Goal: Task Accomplishment & Management: Use online tool/utility

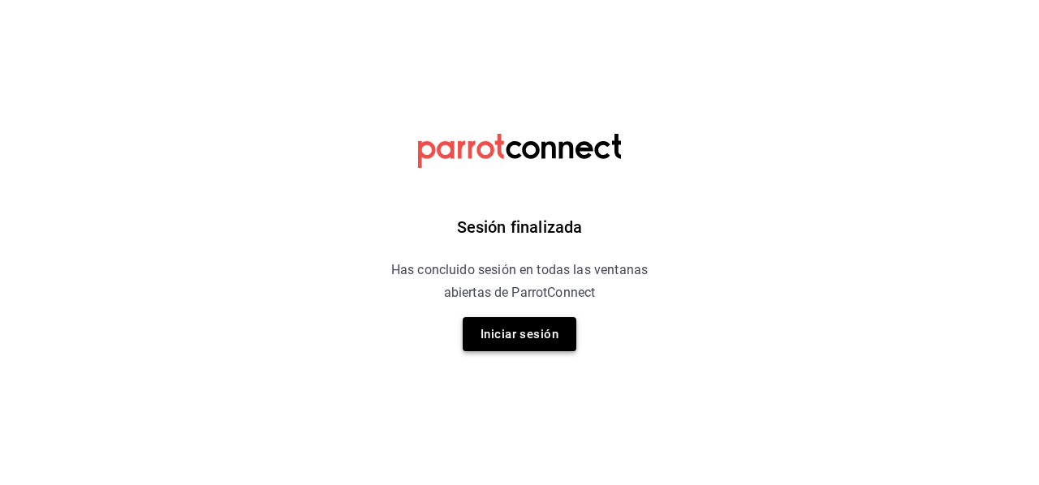
click at [545, 343] on button "Iniciar sesión" at bounding box center [520, 334] width 114 height 34
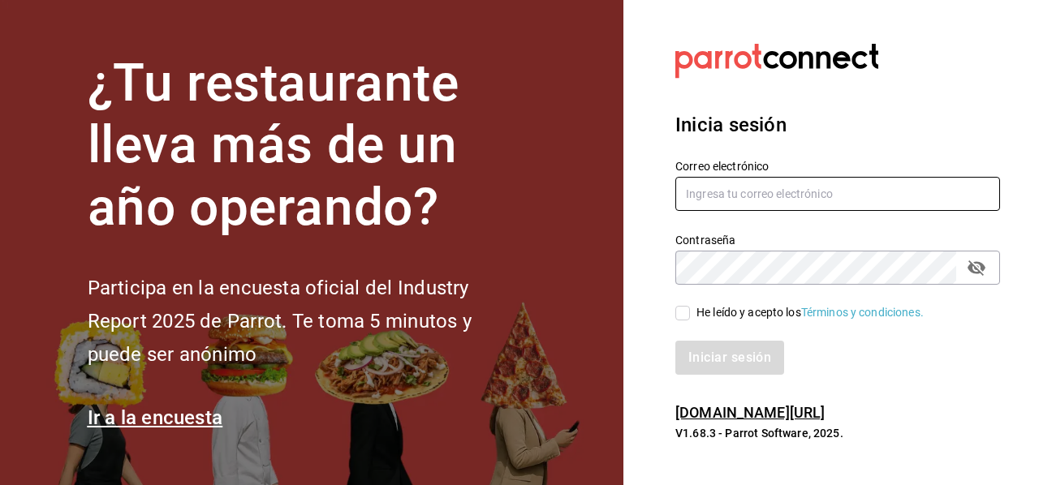
click at [823, 192] on input "text" at bounding box center [837, 194] width 325 height 34
type input "[PERSON_NAME][EMAIL_ADDRESS][PERSON_NAME][DOMAIN_NAME]"
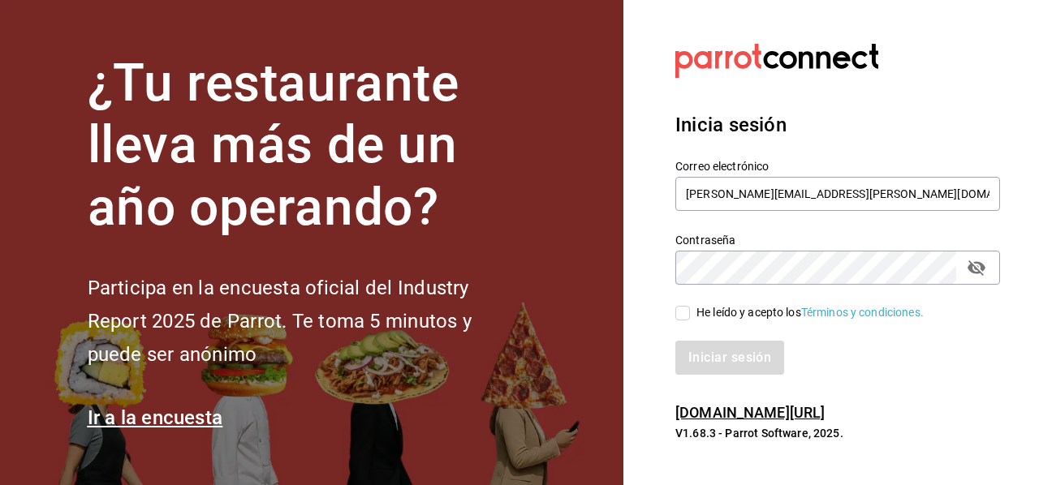
click at [863, 405] on h6 "[DOMAIN_NAME][URL]" at bounding box center [837, 414] width 325 height 24
click at [682, 308] on input "He leído y acepto los Términos y condiciones." at bounding box center [682, 313] width 15 height 15
checkbox input "true"
click at [766, 354] on button "Iniciar sesión" at bounding box center [730, 358] width 110 height 34
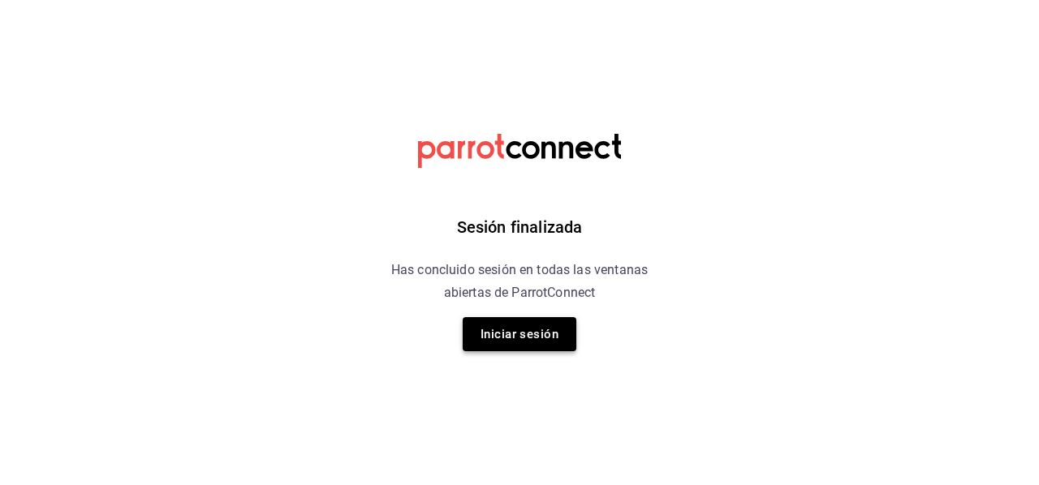
click at [556, 342] on button "Iniciar sesión" at bounding box center [520, 334] width 114 height 34
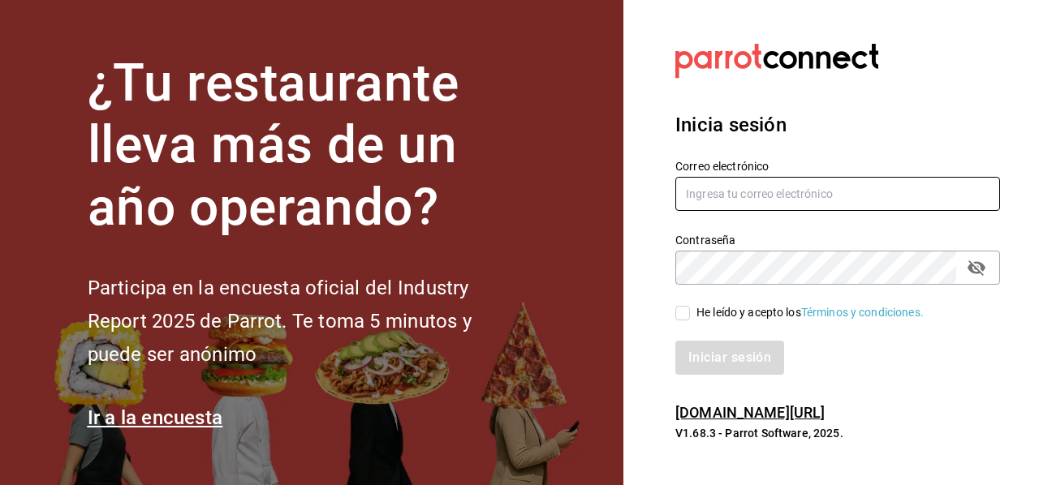
click at [792, 180] on input "text" at bounding box center [837, 194] width 325 height 34
type input "manuel.mendoza@grupocosteno.com"
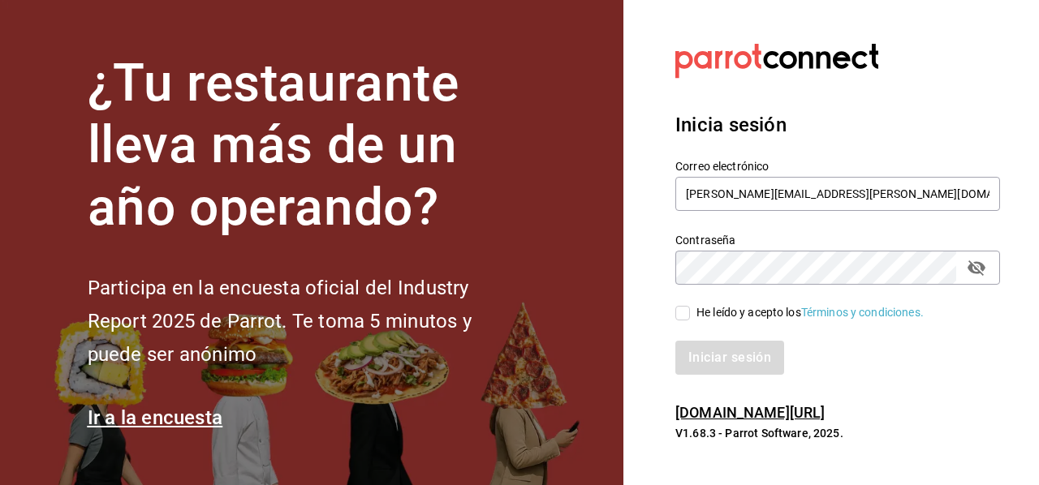
click at [800, 362] on div "Iniciar sesión" at bounding box center [837, 358] width 325 height 34
click at [687, 303] on div "He leído y acepto los Términos y condiciones." at bounding box center [828, 303] width 344 height 37
click at [687, 309] on input "He leído y acepto los Términos y condiciones." at bounding box center [682, 313] width 15 height 15
checkbox input "true"
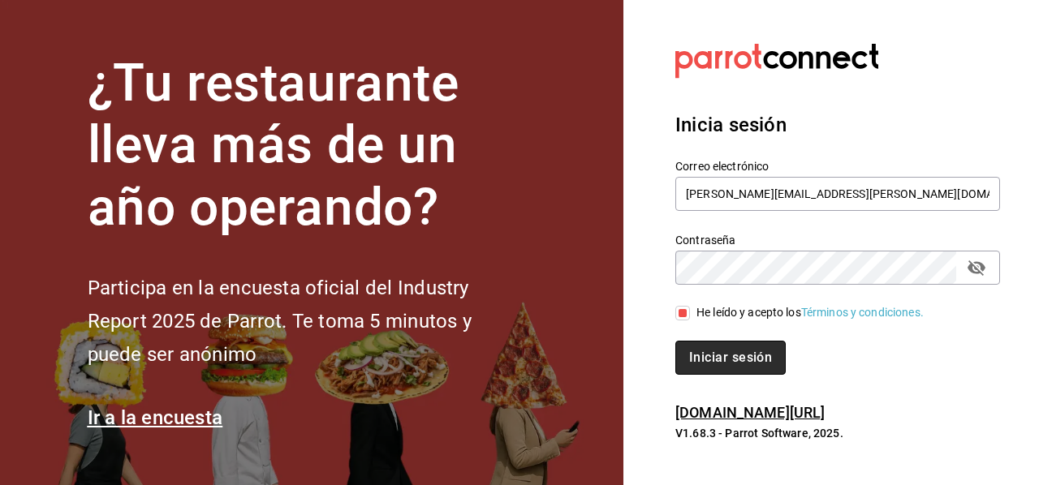
click at [701, 342] on button "Iniciar sesión" at bounding box center [730, 358] width 110 height 34
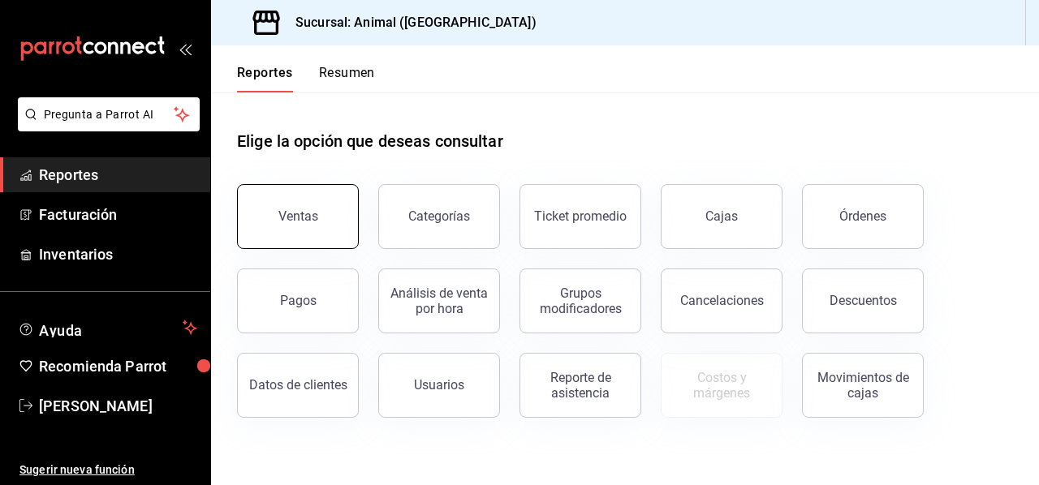
click at [305, 218] on div "Ventas" at bounding box center [298, 216] width 40 height 15
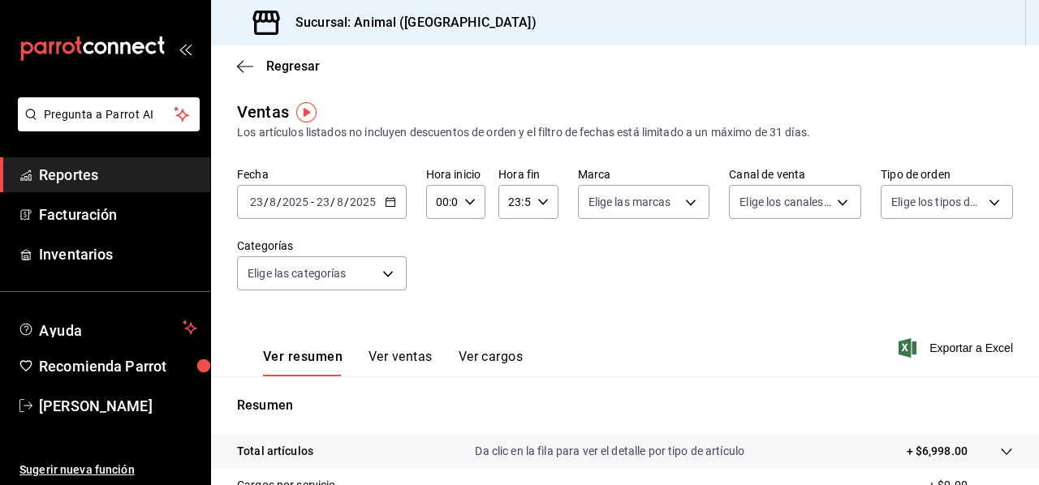
drag, startPoint x: 305, startPoint y: 218, endPoint x: 344, endPoint y: 209, distance: 40.2
click at [344, 209] on div "[DATE] [DATE] - [DATE] [DATE]" at bounding box center [322, 202] width 170 height 34
click at [385, 206] on icon "button" at bounding box center [390, 201] width 11 height 11
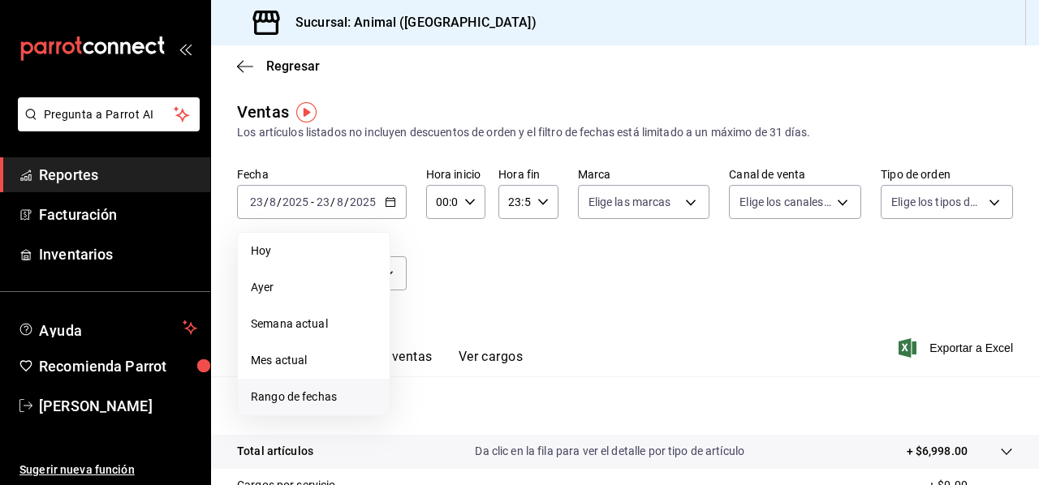
click at [318, 390] on span "Rango de fechas" at bounding box center [314, 397] width 126 height 17
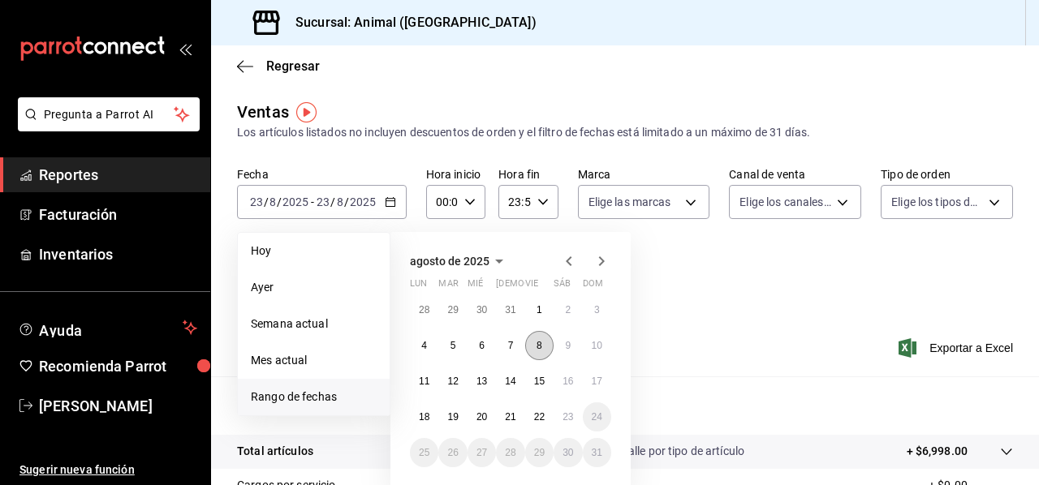
click at [536, 351] on button "8" at bounding box center [539, 345] width 28 height 29
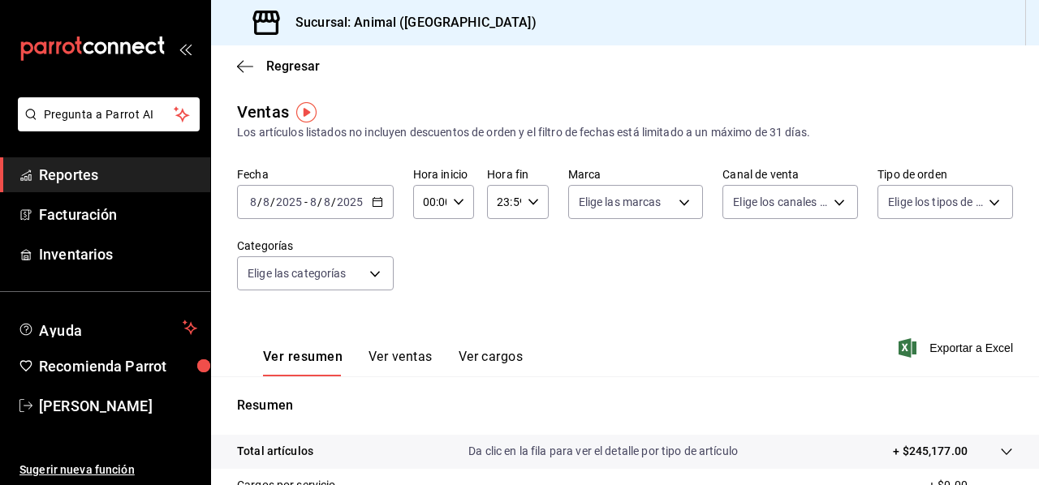
click at [453, 193] on div "00:00 Hora inicio" at bounding box center [443, 202] width 61 height 34
click at [453, 193] on div at bounding box center [519, 242] width 1039 height 485
click at [453, 193] on div "00:00 Hora inicio" at bounding box center [443, 202] width 61 height 34
click at [428, 299] on span "05" at bounding box center [426, 293] width 4 height 13
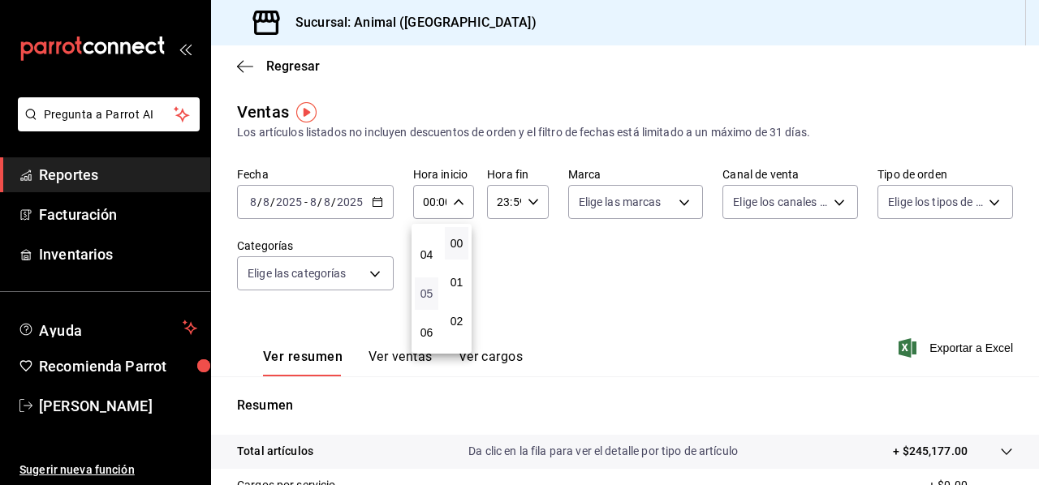
type input "05:00"
click at [674, 185] on div at bounding box center [519, 242] width 1039 height 485
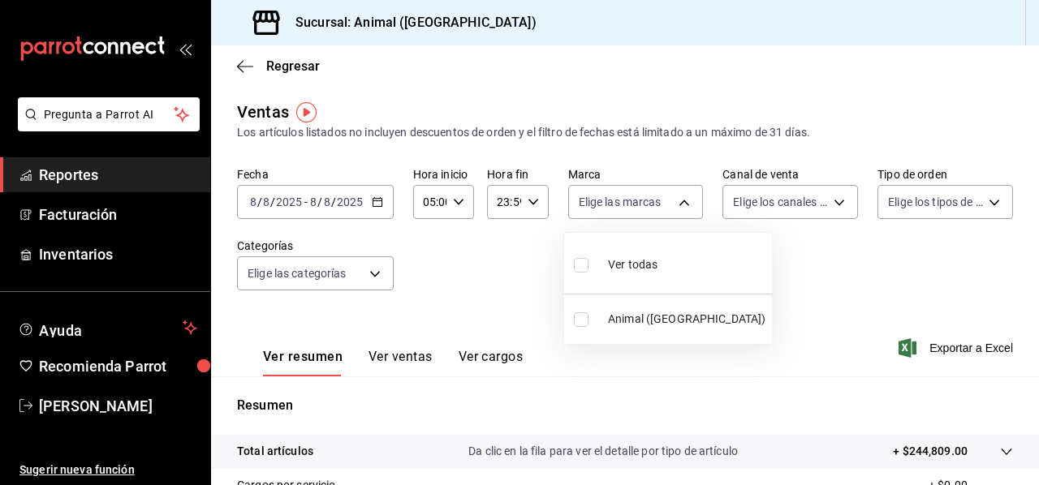
click at [674, 185] on body "Pregunta a Parrot AI Reportes Facturación Inventarios Ayuda Recomienda Parrot […" at bounding box center [519, 242] width 1039 height 485
click at [666, 303] on li "Animal ([GEOGRAPHIC_DATA])" at bounding box center [668, 319] width 208 height 37
type input "3f39fcdc-c8c4-4fff-883a-47b345d9391c"
checkbox input "true"
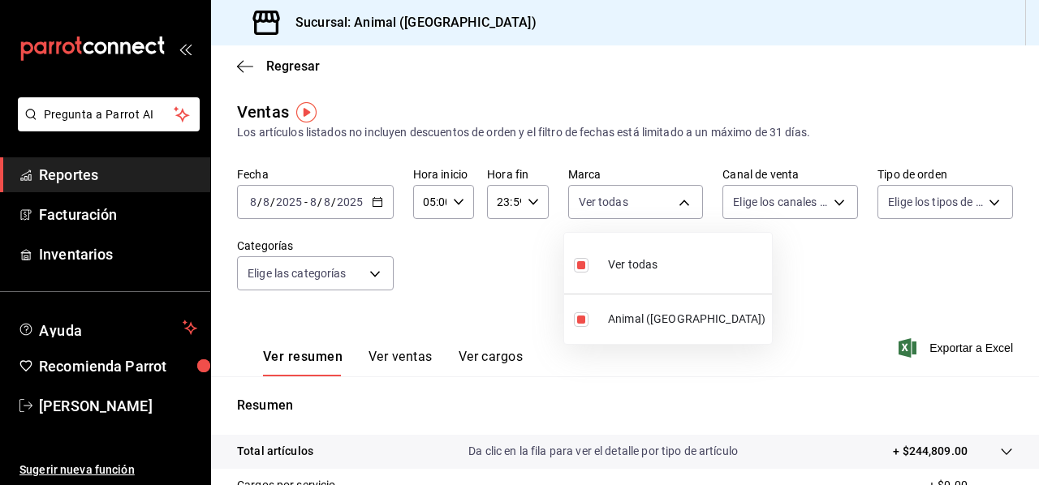
click at [821, 194] on div at bounding box center [519, 242] width 1039 height 485
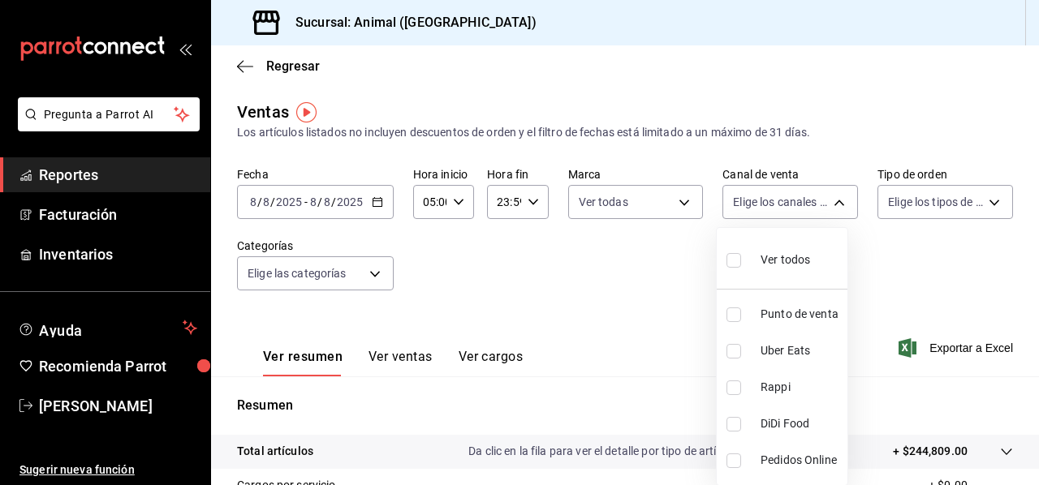
click at [821, 194] on body "Pregunta a Parrot AI Reportes Facturación Inventarios Ayuda Recomienda Parrot […" at bounding box center [519, 242] width 1039 height 485
click at [794, 241] on div "Ver todos" at bounding box center [768, 258] width 84 height 35
type input "PARROT,UBER_EATS,RAPPI,DIDI_FOOD,ONLINE"
checkbox input "true"
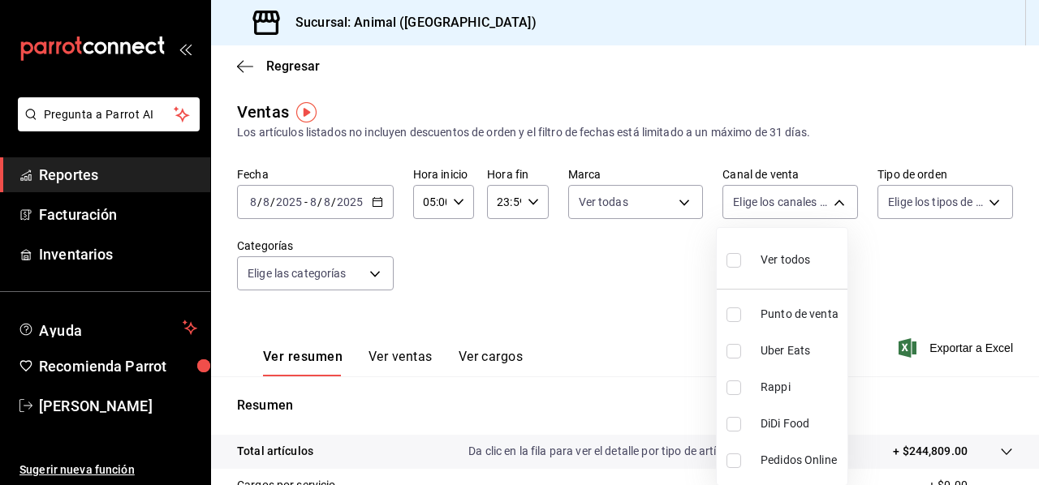
checkbox input "true"
click at [977, 202] on div at bounding box center [519, 242] width 1039 height 485
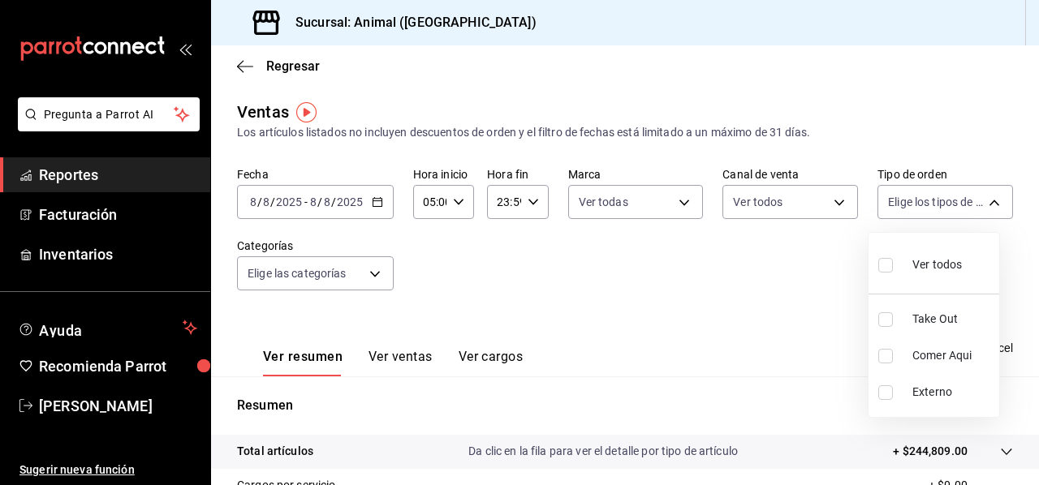
click at [977, 202] on body "Pregunta a Parrot AI Reportes Facturación Inventarios Ayuda Recomienda Parrot […" at bounding box center [519, 242] width 1039 height 485
click at [932, 277] on div "Ver todos" at bounding box center [920, 263] width 84 height 35
type input "3f245141-8cb2-4099-bf0f-bc16ed99609a,be50bec9-a7ef-41cc-9154-7015b9ad380c,EXTER…"
checkbox input "true"
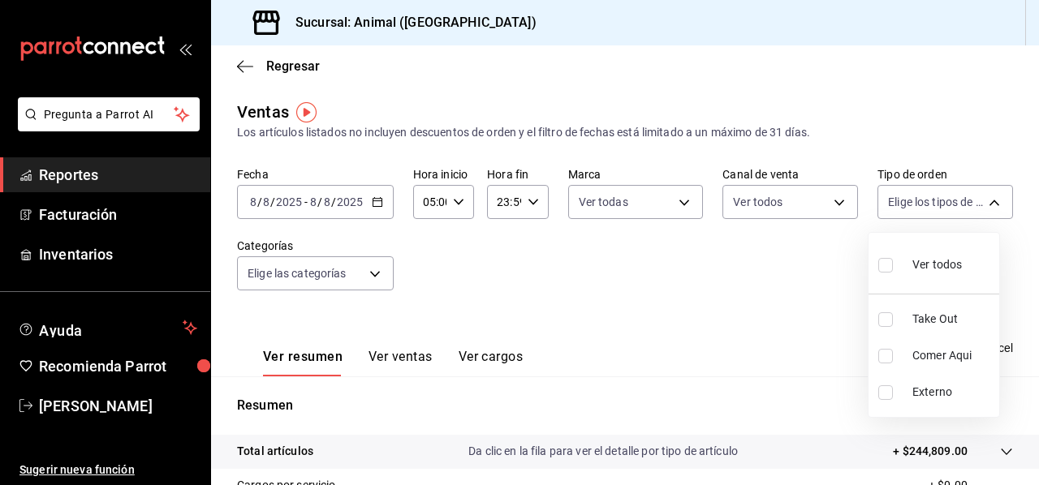
checkbox input "true"
click at [301, 270] on div at bounding box center [519, 242] width 1039 height 485
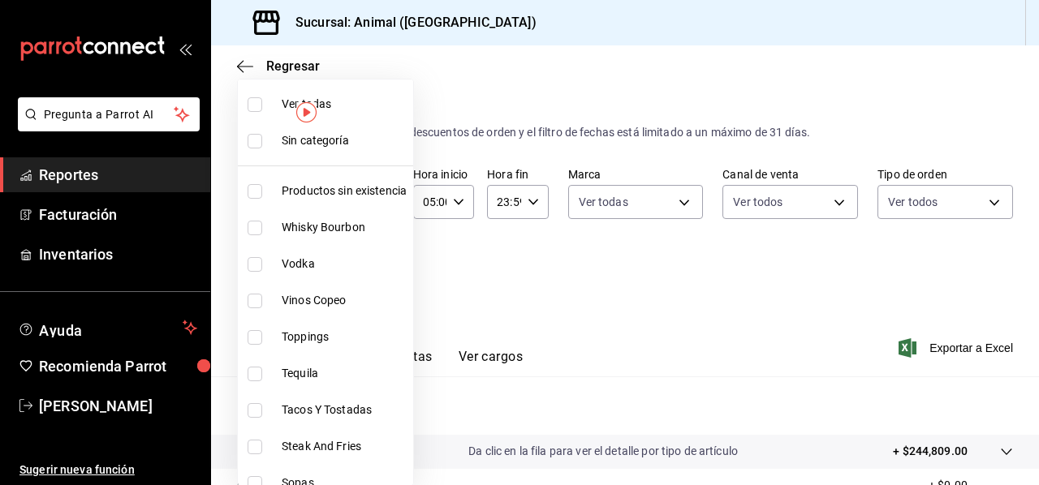
click at [301, 270] on body "Pregunta a Parrot AI Reportes Facturación Inventarios Ayuda Recomienda Parrot […" at bounding box center [519, 242] width 1039 height 485
click at [336, 108] on span "Ver todas" at bounding box center [344, 104] width 125 height 17
type input "ab590da7-d0c4-47a8-ac4f-44aecaaca930,928f1d8c-49b4-4cad-a5c8-35f7885dcb7c,2440b…"
checkbox input "true"
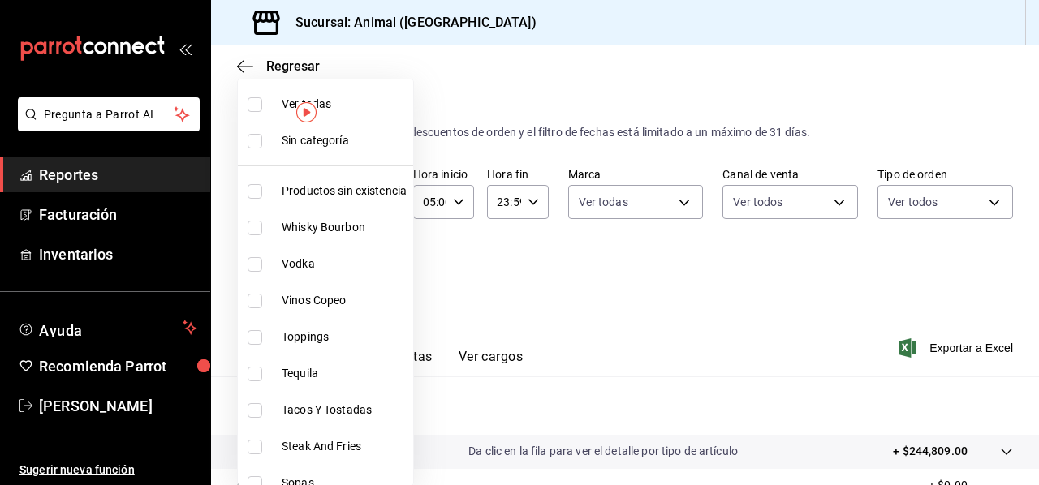
checkbox input "true"
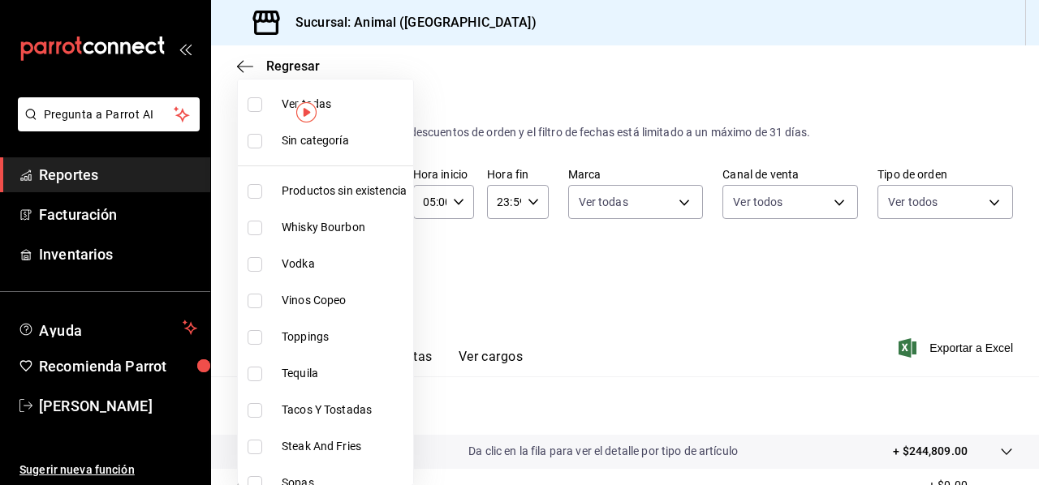
checkbox input "true"
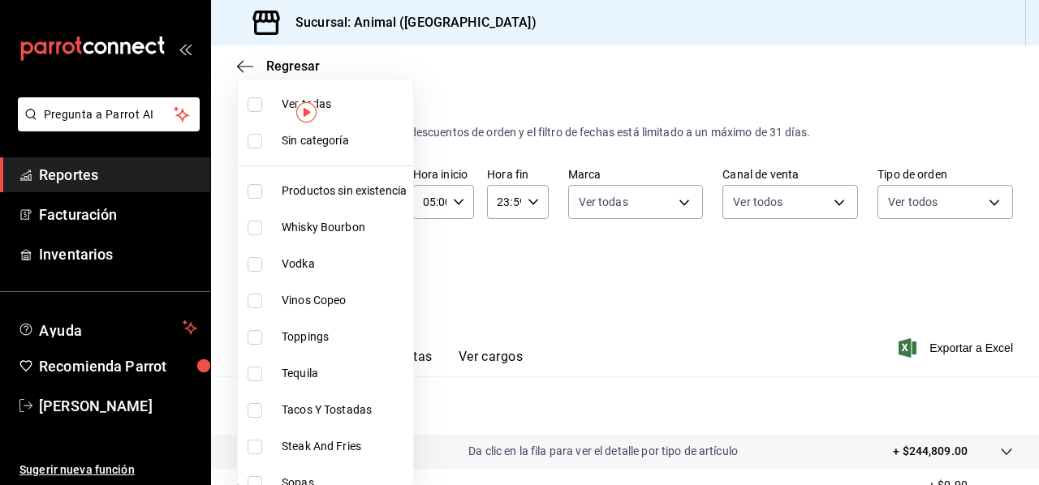
checkbox input "true"
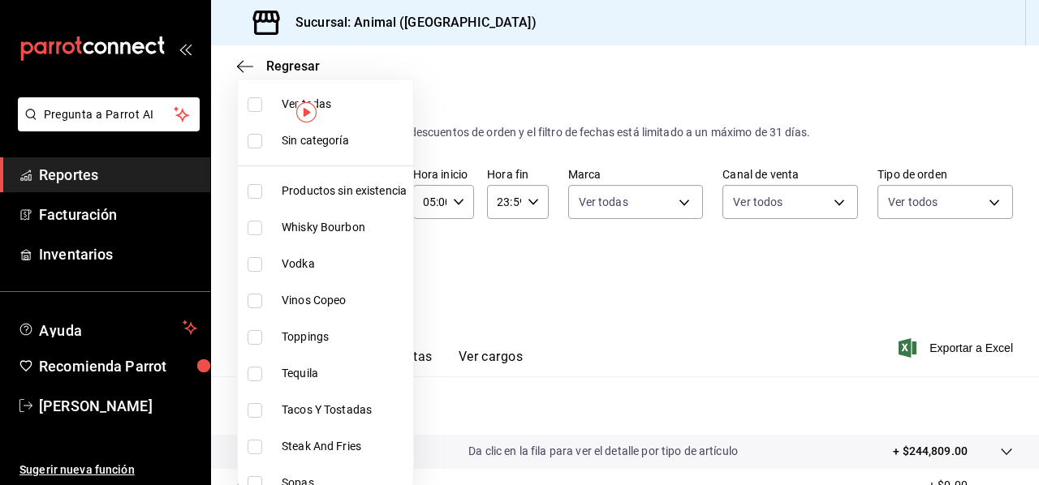
checkbox input "true"
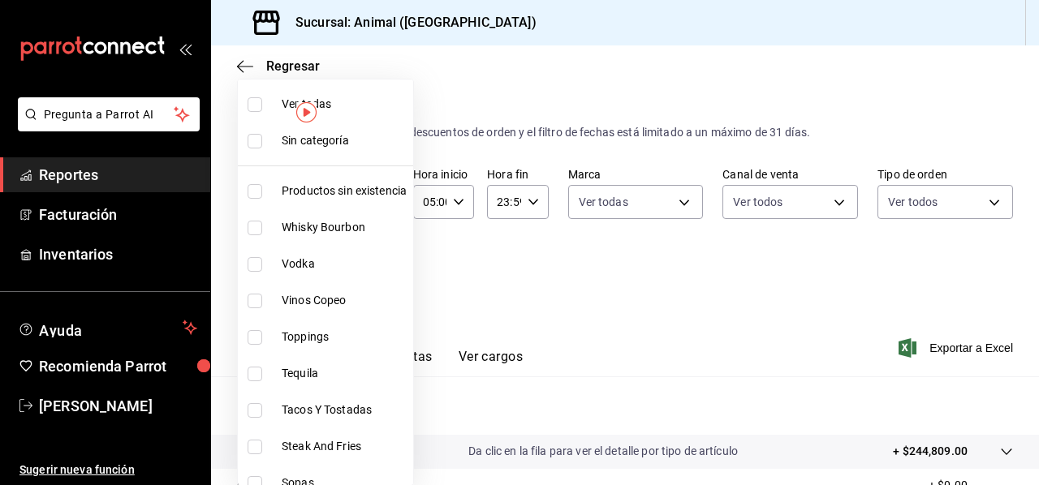
checkbox input "true"
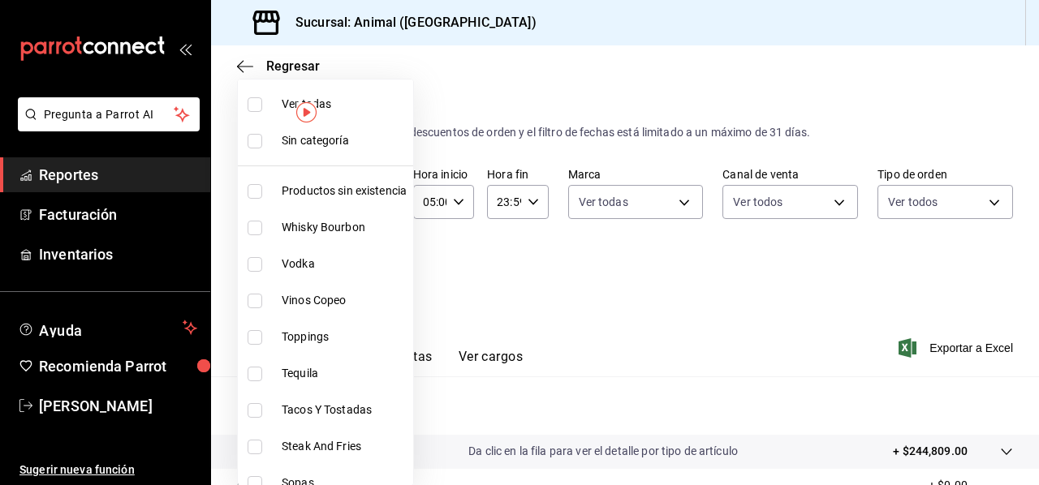
checkbox input "true"
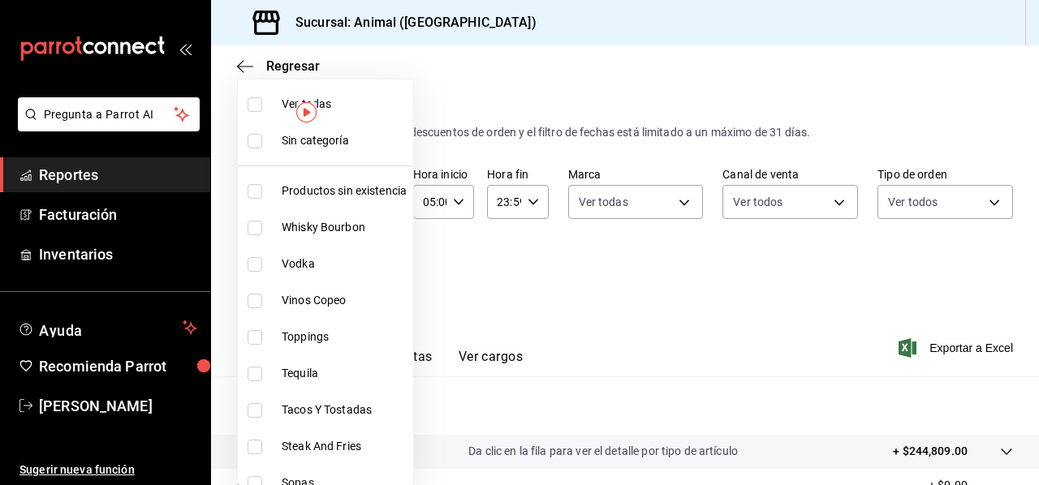
checkbox input "true"
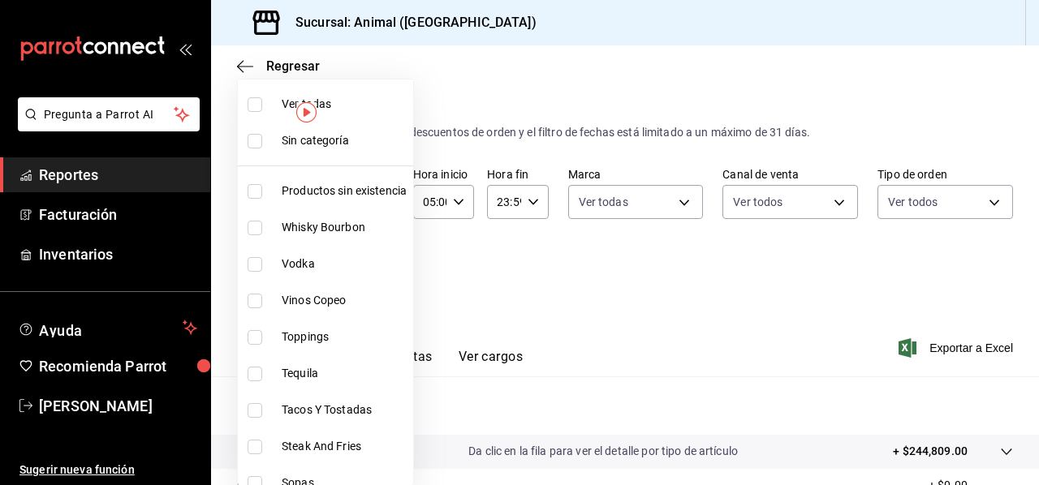
checkbox input "true"
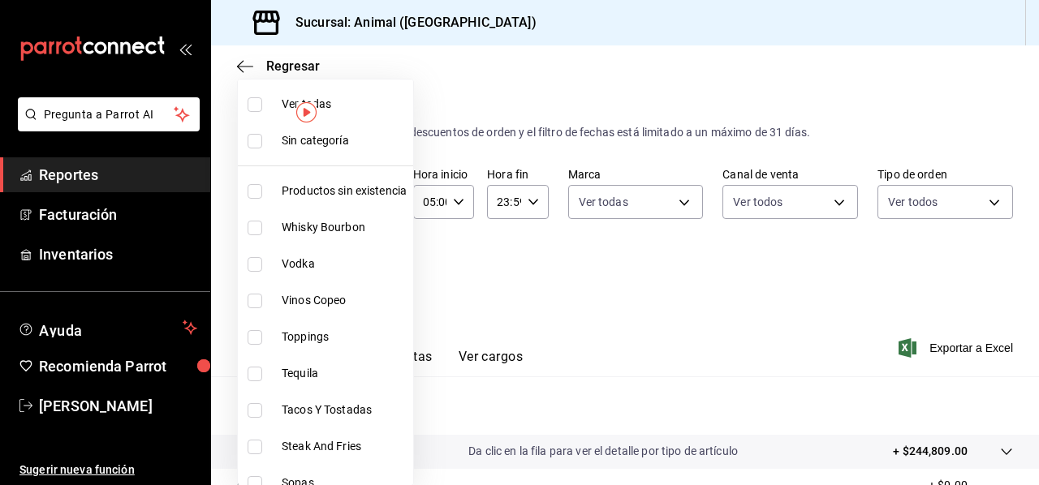
checkbox input "true"
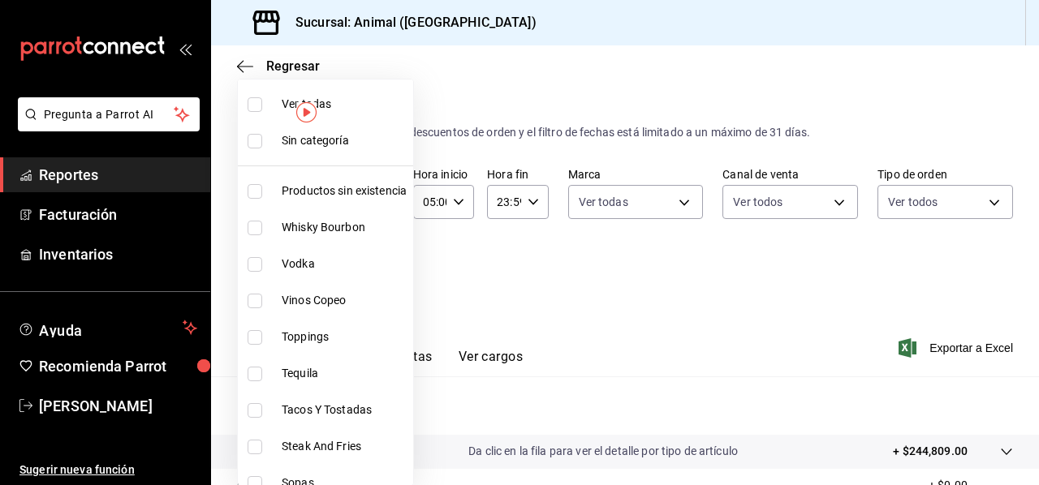
checkbox input "true"
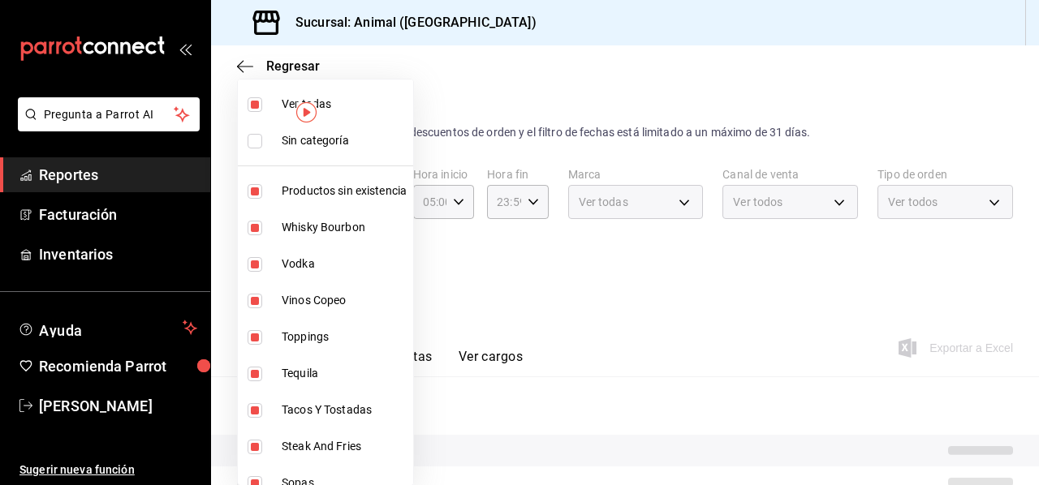
click at [585, 300] on div at bounding box center [519, 242] width 1039 height 485
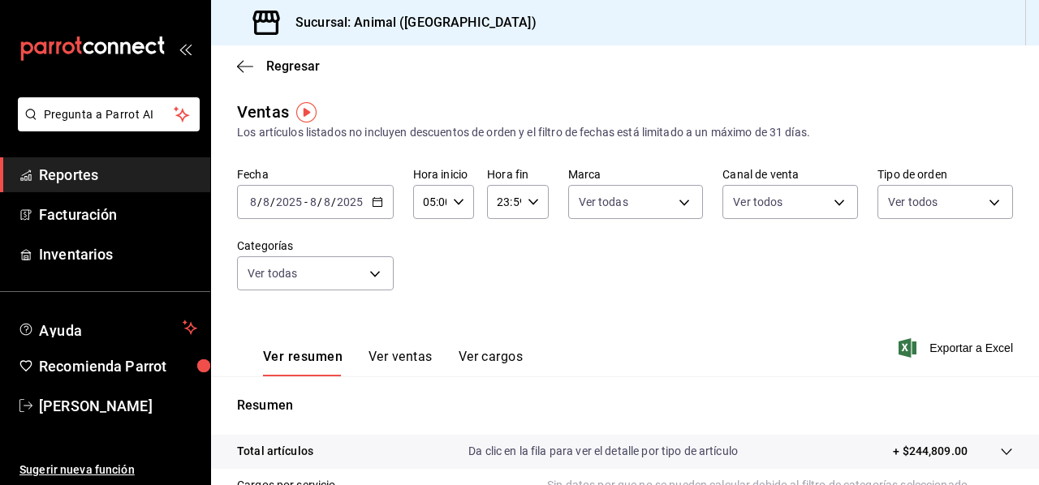
click at [403, 365] on button "Ver ventas" at bounding box center [400, 363] width 64 height 28
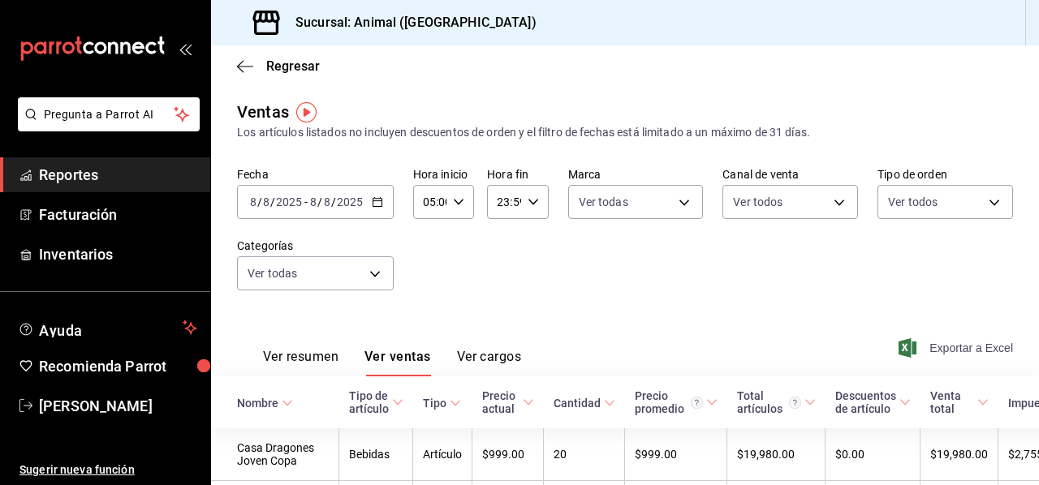
click at [932, 349] on span "Exportar a Excel" at bounding box center [957, 347] width 111 height 19
